Goal: Task Accomplishment & Management: Use online tool/utility

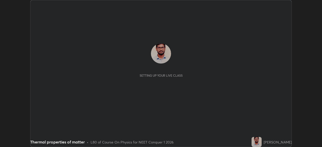
scroll to position [147, 322]
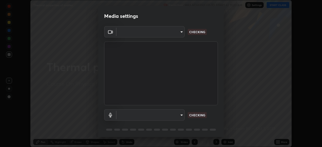
type input "a97fe649ed4a88d7ef5d38079454aeebd16fbf944be20ae45e8d4d96c2936521"
type input "default"
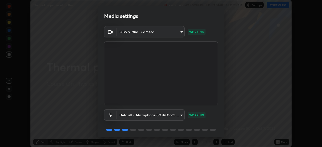
scroll to position [18, 0]
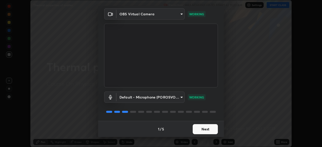
click at [203, 127] on button "Next" at bounding box center [205, 129] width 25 height 10
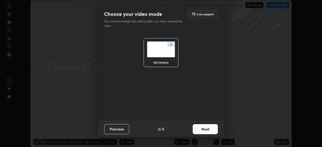
scroll to position [0, 0]
click at [207, 128] on button "Next" at bounding box center [205, 129] width 25 height 10
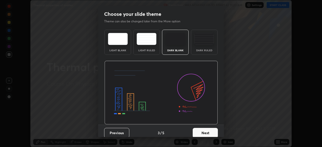
scroll to position [4, 0]
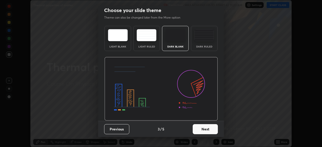
click at [207, 128] on button "Next" at bounding box center [205, 129] width 25 height 10
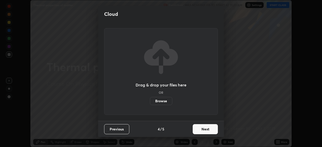
click at [207, 128] on button "Next" at bounding box center [205, 129] width 25 height 10
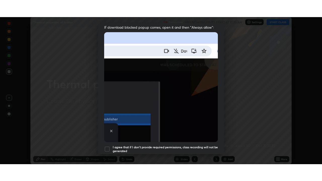
scroll to position [120, 0]
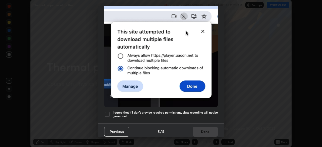
click at [132, 113] on h5 "I agree that if I don't provide required permissions, class recording will not …" at bounding box center [165, 115] width 105 height 8
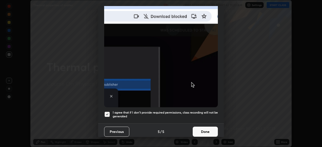
click at [205, 128] on button "Done" at bounding box center [205, 132] width 25 height 10
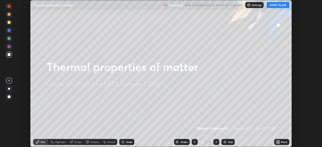
click at [278, 7] on button "START CLASS" at bounding box center [277, 5] width 23 height 6
click at [277, 141] on icon at bounding box center [276, 141] width 1 height 1
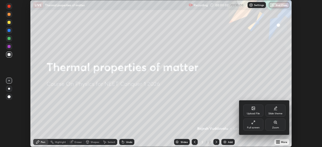
click at [254, 126] on div "Full screen" at bounding box center [253, 125] width 20 height 12
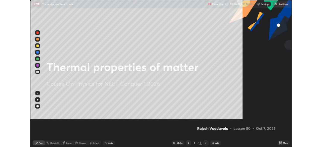
scroll to position [181, 322]
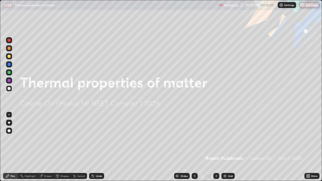
click at [228, 147] on div "Add" at bounding box center [230, 176] width 5 height 3
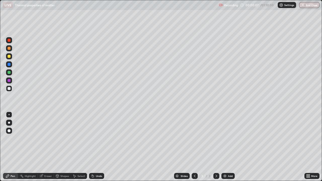
click at [309, 147] on icon at bounding box center [308, 176] width 1 height 1
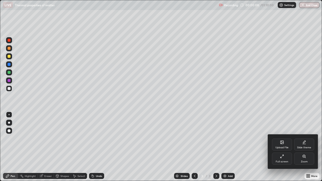
click at [280, 147] on div "Full screen" at bounding box center [282, 161] width 13 height 3
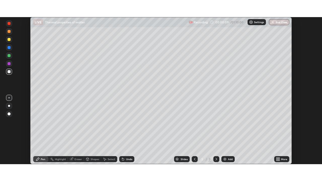
scroll to position [24992, 24817]
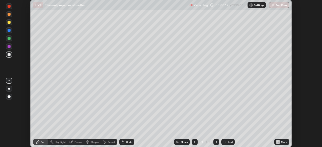
click at [281, 141] on div "More" at bounding box center [284, 142] width 6 height 3
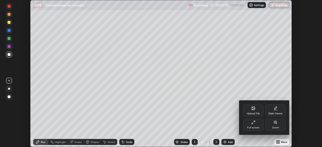
click at [258, 124] on div "Full screen" at bounding box center [253, 125] width 20 height 12
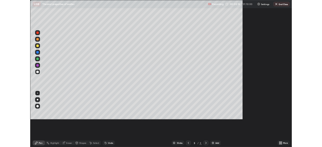
scroll to position [181, 322]
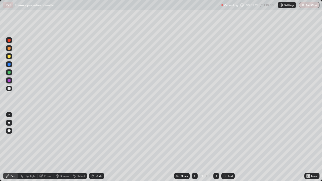
click at [78, 147] on div "Select" at bounding box center [81, 176] width 8 height 3
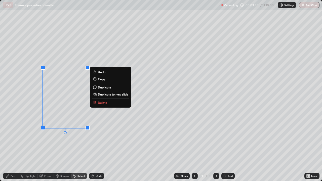
click at [105, 103] on p "Delete" at bounding box center [102, 103] width 9 height 4
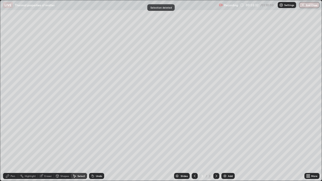
click at [14, 147] on div "Pen" at bounding box center [10, 176] width 15 height 6
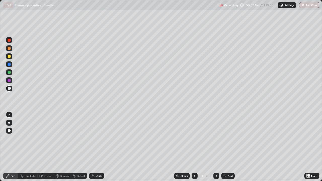
click at [98, 147] on div "Undo" at bounding box center [99, 176] width 6 height 3
click at [94, 147] on div "Undo" at bounding box center [96, 176] width 15 height 6
click at [9, 73] on div at bounding box center [9, 72] width 3 height 3
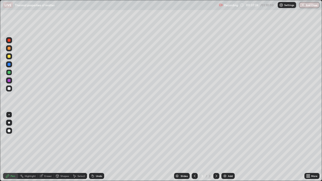
click at [9, 49] on div at bounding box center [9, 48] width 3 height 3
click at [10, 88] on div at bounding box center [9, 88] width 3 height 3
click at [46, 147] on div "Eraser" at bounding box center [48, 176] width 8 height 3
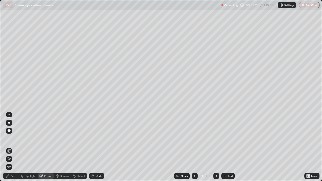
click at [12, 147] on div "Pen" at bounding box center [13, 176] width 5 height 3
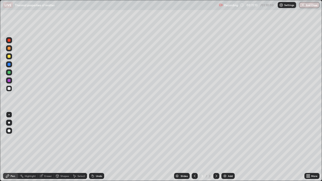
click at [78, 147] on div "Select" at bounding box center [81, 176] width 8 height 3
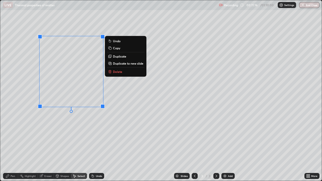
click at [117, 72] on p "Delete" at bounding box center [117, 72] width 9 height 4
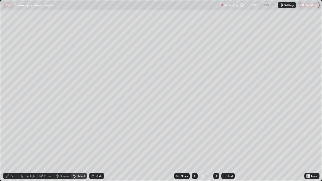
click at [47, 147] on div "Eraser" at bounding box center [48, 176] width 8 height 3
click at [7, 147] on icon at bounding box center [7, 175] width 3 height 3
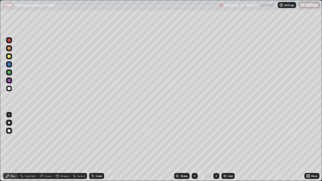
click at [50, 147] on div "Eraser" at bounding box center [48, 176] width 8 height 3
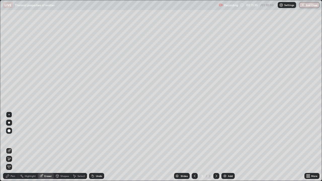
click at [11, 147] on div "Pen" at bounding box center [13, 176] width 5 height 3
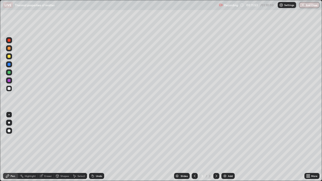
click at [96, 147] on div "Undo" at bounding box center [99, 176] width 6 height 3
click at [93, 147] on div "Undo" at bounding box center [96, 176] width 15 height 6
click at [78, 147] on div "Select" at bounding box center [79, 176] width 16 height 6
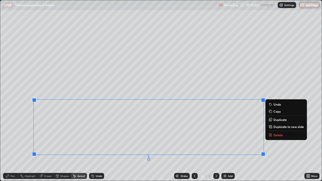
click at [275, 136] on p "Delete" at bounding box center [277, 135] width 9 height 4
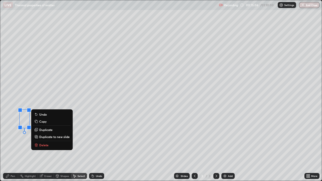
click at [44, 143] on p "Delete" at bounding box center [43, 145] width 9 height 4
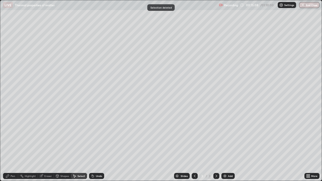
click at [47, 147] on div "Eraser" at bounding box center [48, 176] width 8 height 3
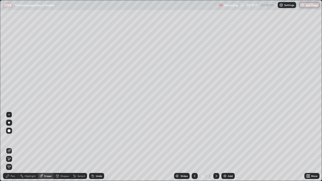
click at [20, 147] on circle at bounding box center [20, 176] width 1 height 1
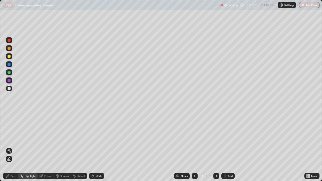
click at [15, 147] on div "Pen" at bounding box center [13, 176] width 5 height 3
click at [45, 147] on div "Eraser" at bounding box center [48, 176] width 8 height 3
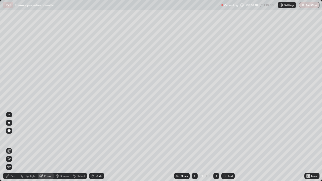
click at [10, 147] on div "Pen" at bounding box center [10, 176] width 15 height 6
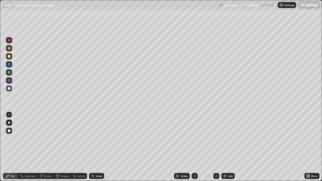
click at [228, 147] on div "Add" at bounding box center [230, 176] width 5 height 3
click at [47, 147] on div "Eraser" at bounding box center [46, 176] width 16 height 6
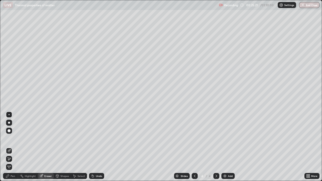
click at [13, 147] on div "Pen" at bounding box center [13, 176] width 5 height 3
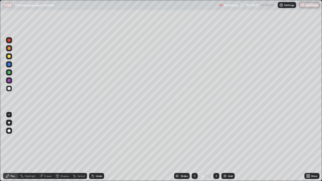
click at [226, 147] on img at bounding box center [225, 176] width 4 height 4
click at [48, 147] on div "Eraser" at bounding box center [48, 176] width 8 height 3
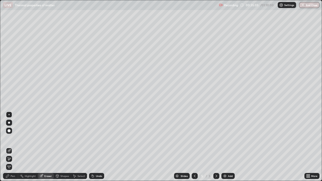
click at [13, 147] on div "Pen" at bounding box center [13, 176] width 5 height 3
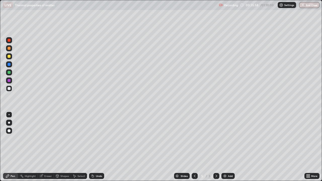
click at [10, 72] on div at bounding box center [9, 72] width 3 height 3
click at [9, 49] on div at bounding box center [9, 48] width 3 height 3
click at [47, 147] on div "Eraser" at bounding box center [48, 176] width 8 height 3
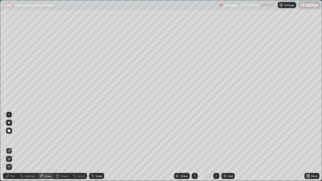
click at [13, 147] on div "Pen" at bounding box center [13, 176] width 5 height 3
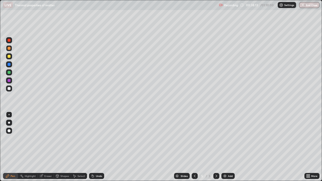
click at [47, 147] on div "Eraser" at bounding box center [48, 176] width 8 height 3
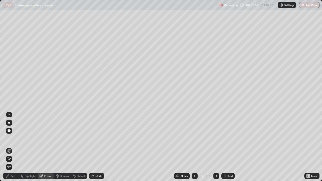
click at [13, 147] on div "Pen" at bounding box center [10, 176] width 15 height 6
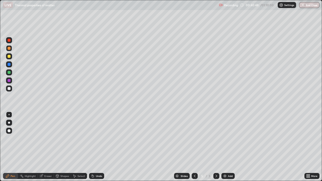
click at [76, 147] on div "Select" at bounding box center [79, 176] width 16 height 6
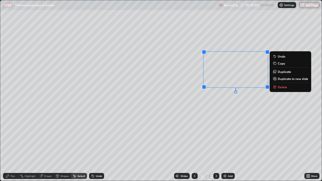
click at [284, 88] on p "Delete" at bounding box center [282, 87] width 9 height 4
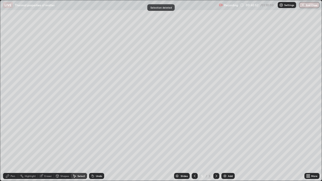
click at [12, 147] on div "Pen" at bounding box center [10, 176] width 15 height 6
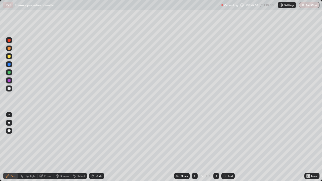
click at [225, 147] on img at bounding box center [225, 176] width 4 height 4
click at [8, 89] on div at bounding box center [9, 88] width 3 height 3
click at [9, 40] on div at bounding box center [9, 40] width 3 height 3
click at [99, 147] on div "Undo" at bounding box center [96, 176] width 15 height 6
click at [224, 147] on img at bounding box center [225, 176] width 4 height 4
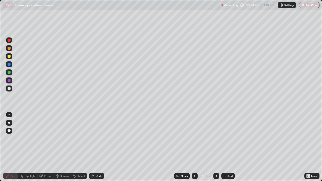
click at [9, 57] on div at bounding box center [9, 56] width 3 height 3
click at [78, 147] on div "Select" at bounding box center [81, 176] width 8 height 3
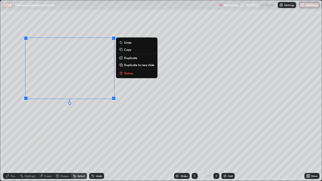
click at [130, 73] on p "Delete" at bounding box center [128, 73] width 9 height 4
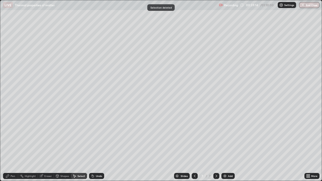
click at [8, 147] on icon at bounding box center [8, 176] width 4 height 4
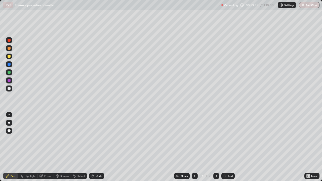
click at [49, 147] on div "Eraser" at bounding box center [48, 176] width 8 height 3
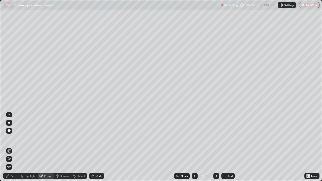
click at [10, 147] on div "Pen" at bounding box center [10, 176] width 15 height 6
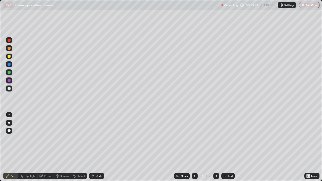
click at [46, 147] on div "Eraser" at bounding box center [48, 176] width 8 height 3
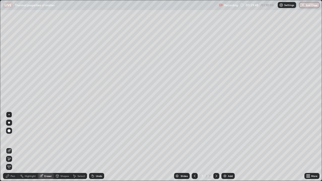
click at [13, 147] on div "Pen" at bounding box center [13, 176] width 5 height 3
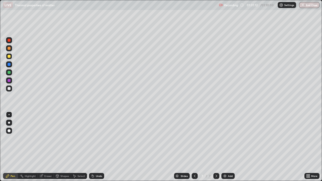
click at [9, 88] on div at bounding box center [9, 88] width 3 height 3
click at [46, 147] on div "Eraser" at bounding box center [48, 176] width 8 height 3
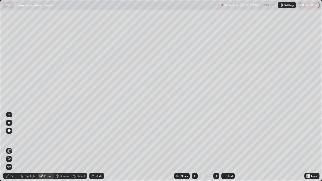
click at [15, 147] on div "Pen" at bounding box center [10, 176] width 15 height 6
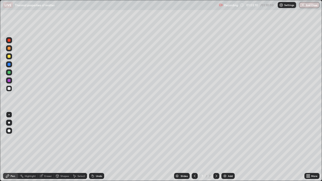
click at [97, 147] on div "Undo" at bounding box center [96, 176] width 15 height 6
click at [44, 147] on div "Eraser" at bounding box center [48, 176] width 8 height 3
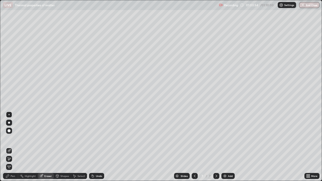
click at [11, 147] on div "Pen" at bounding box center [13, 176] width 5 height 3
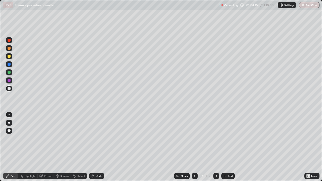
click at [46, 147] on div "Eraser" at bounding box center [48, 176] width 8 height 3
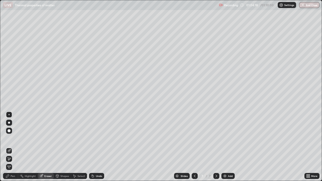
click at [13, 147] on div "Pen" at bounding box center [13, 176] width 5 height 3
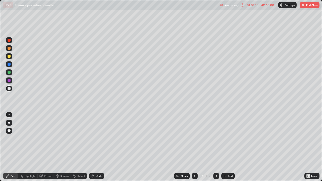
click at [79, 147] on div "Select" at bounding box center [81, 176] width 8 height 3
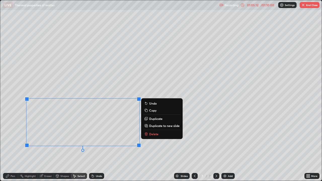
click at [155, 135] on p "Delete" at bounding box center [153, 134] width 9 height 4
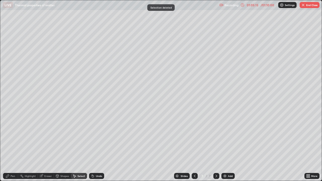
click at [12, 147] on div "Pen" at bounding box center [13, 176] width 5 height 3
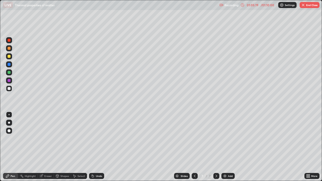
click at [94, 147] on icon at bounding box center [93, 176] width 4 height 4
click at [97, 147] on div "Undo" at bounding box center [99, 176] width 6 height 3
click at [46, 147] on div "Eraser" at bounding box center [48, 176] width 8 height 3
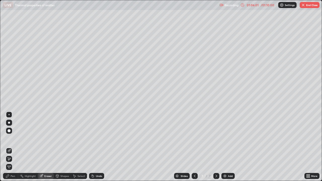
click at [9, 147] on icon at bounding box center [8, 176] width 4 height 4
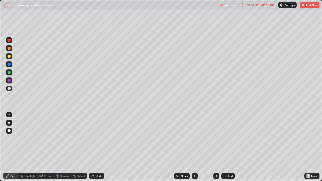
click at [48, 147] on div "Eraser" at bounding box center [48, 176] width 8 height 3
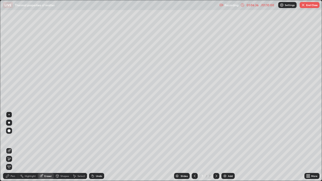
click at [11, 147] on div "Pen" at bounding box center [13, 176] width 5 height 3
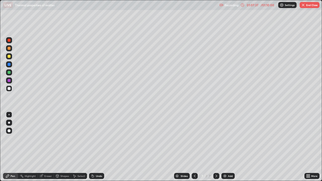
click at [8, 74] on div at bounding box center [9, 72] width 3 height 3
click at [9, 56] on div at bounding box center [9, 56] width 3 height 3
click at [10, 88] on div at bounding box center [9, 88] width 3 height 3
click at [96, 147] on div "Undo" at bounding box center [99, 176] width 6 height 3
click at [47, 147] on div "Eraser" at bounding box center [48, 176] width 8 height 3
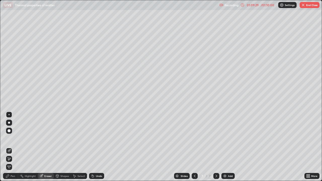
click at [12, 147] on div "Pen" at bounding box center [13, 176] width 5 height 3
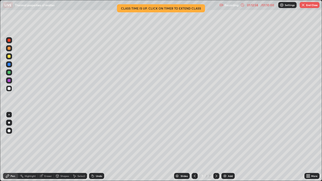
click at [306, 7] on button "End Class" at bounding box center [309, 5] width 20 height 6
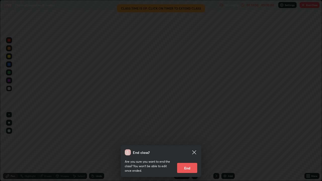
click at [188, 147] on button "End" at bounding box center [187, 168] width 20 height 10
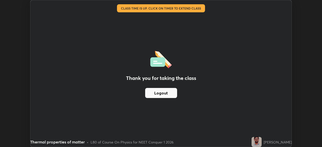
scroll to position [24992, 24817]
